Goal: Task Accomplishment & Management: Manage account settings

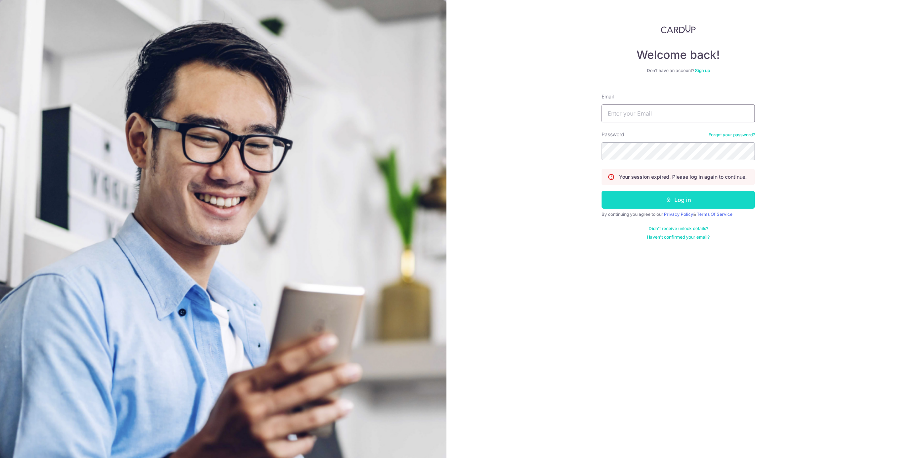
type input "[EMAIL_ADDRESS][DOMAIN_NAME]"
click at [682, 198] on button "Log in" at bounding box center [678, 200] width 153 height 18
